Goal: Information Seeking & Learning: Find specific fact

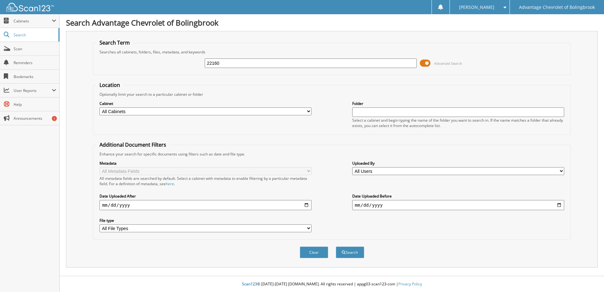
type input "22160"
click at [336, 246] on button "Search" at bounding box center [350, 252] width 28 height 12
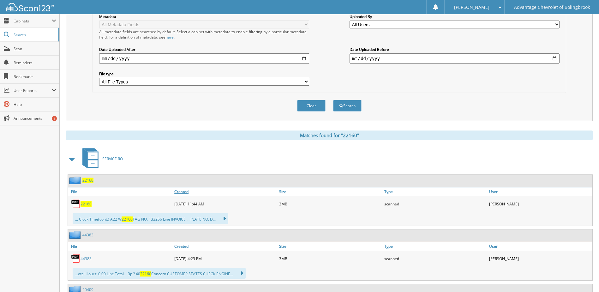
scroll to position [158, 0]
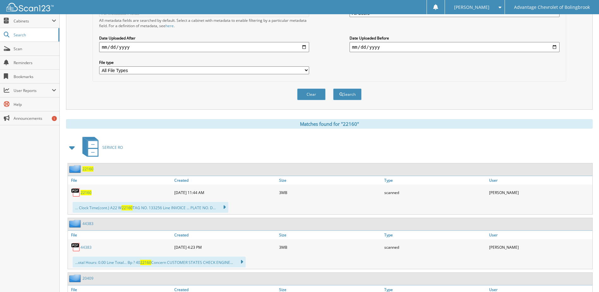
click at [87, 193] on span "22160" at bounding box center [86, 192] width 11 height 5
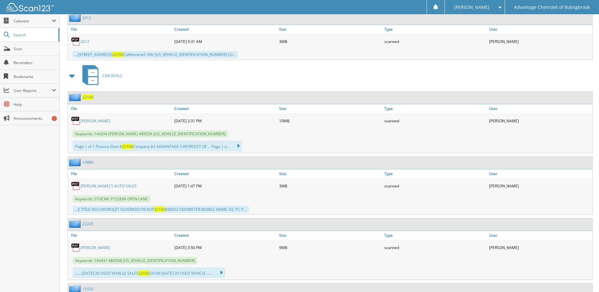
scroll to position [1454, 0]
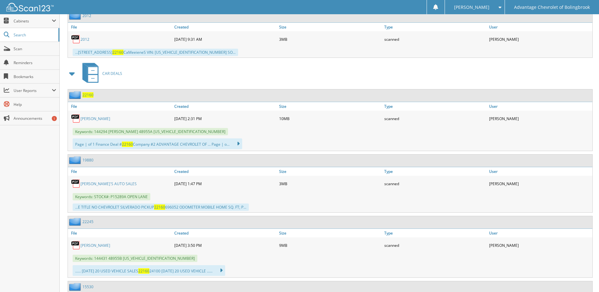
click at [99, 119] on link "SHELLIE N WELCH" at bounding box center [96, 118] width 30 height 5
click at [25, 34] on span "Search" at bounding box center [35, 34] width 42 height 5
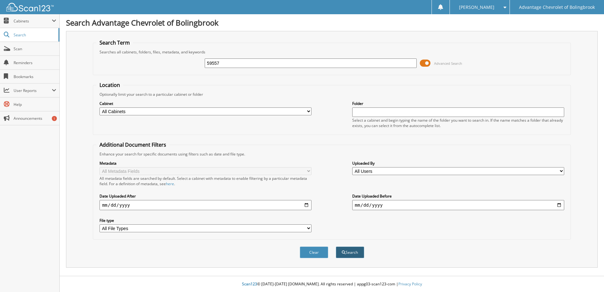
type input "59557"
click at [343, 251] on span "submit" at bounding box center [344, 253] width 4 height 4
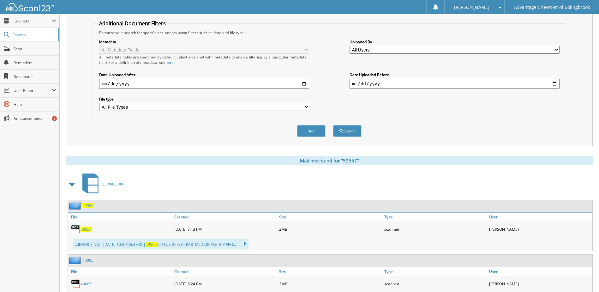
scroll to position [158, 0]
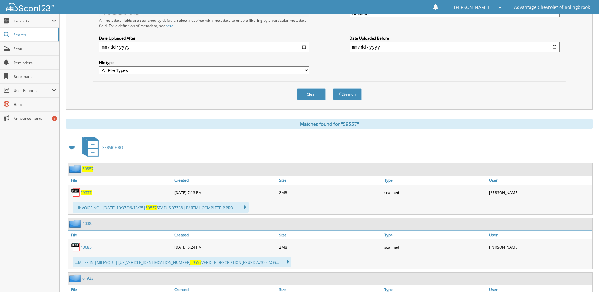
click at [86, 194] on span "59557" at bounding box center [86, 192] width 11 height 5
